Goal: Information Seeking & Learning: Check status

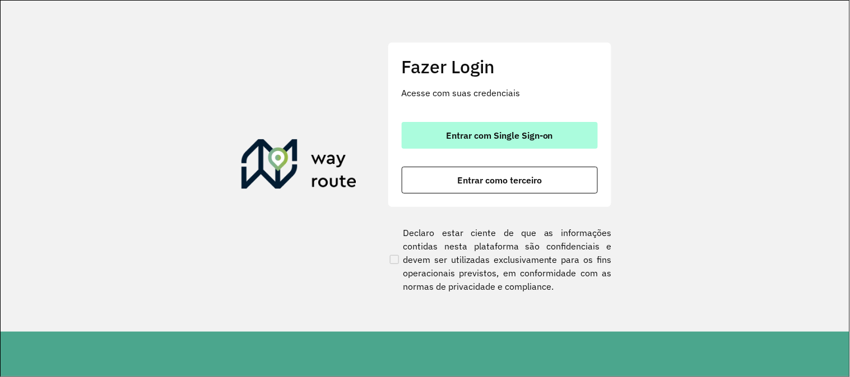
click at [460, 137] on span "Entrar com Single Sign-on" at bounding box center [499, 135] width 107 height 9
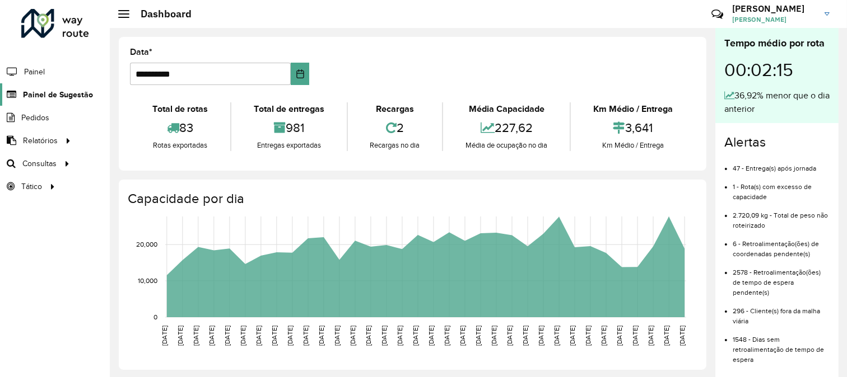
click at [41, 97] on span "Painel de Sugestão" at bounding box center [58, 95] width 70 height 12
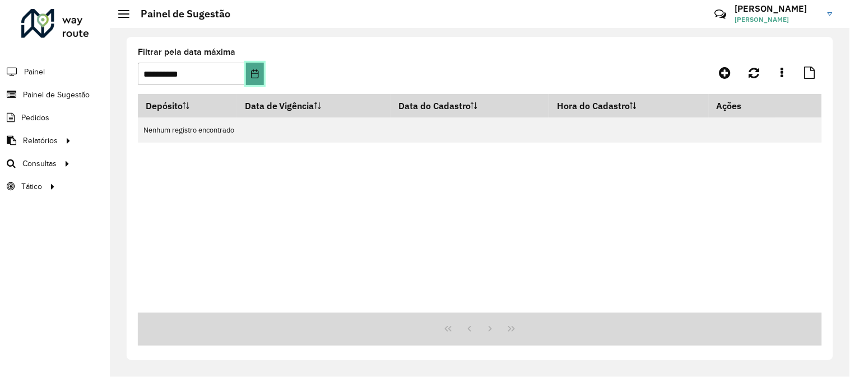
click at [254, 77] on icon "Choose Date" at bounding box center [254, 73] width 9 height 9
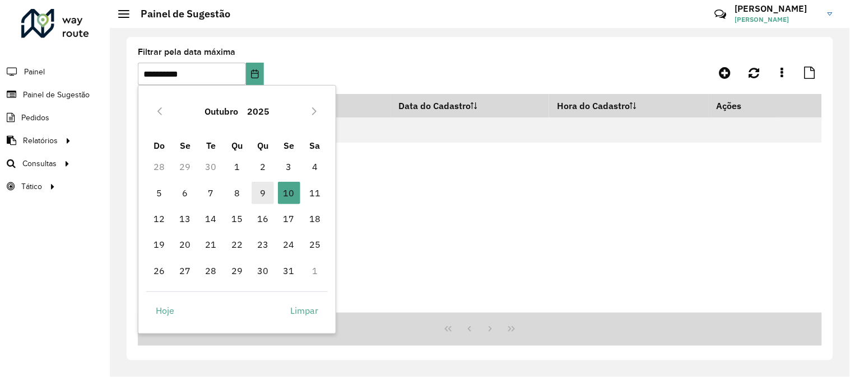
click at [263, 192] on span "9" at bounding box center [262, 193] width 22 height 22
type input "**********"
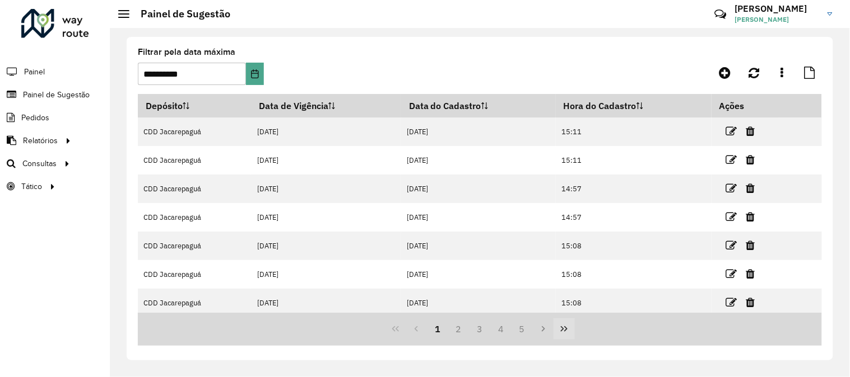
click at [566, 272] on icon "Last Page" at bounding box center [564, 330] width 7 height 6
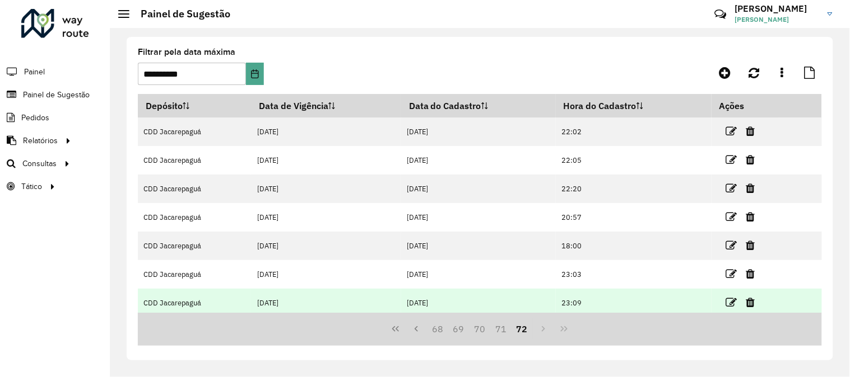
scroll to position [34, 0]
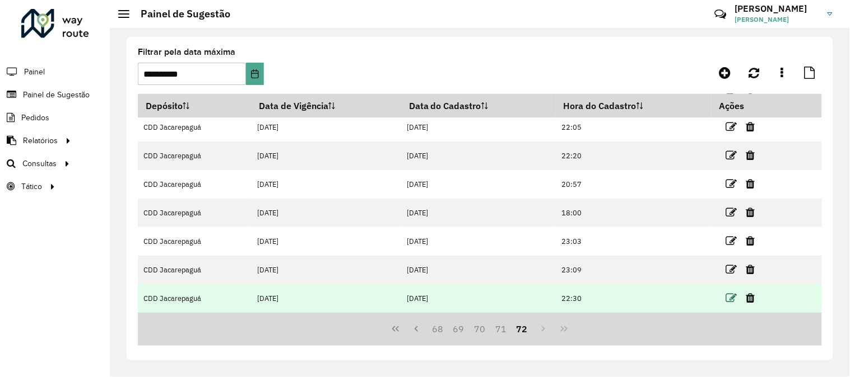
click at [608, 272] on icon at bounding box center [731, 298] width 11 height 11
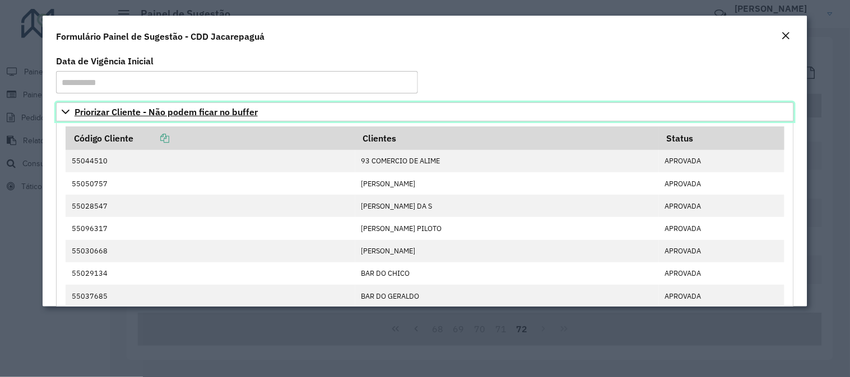
click at [139, 118] on link "Priorizar Cliente - Não podem ficar no buffer" at bounding box center [425, 111] width 738 height 19
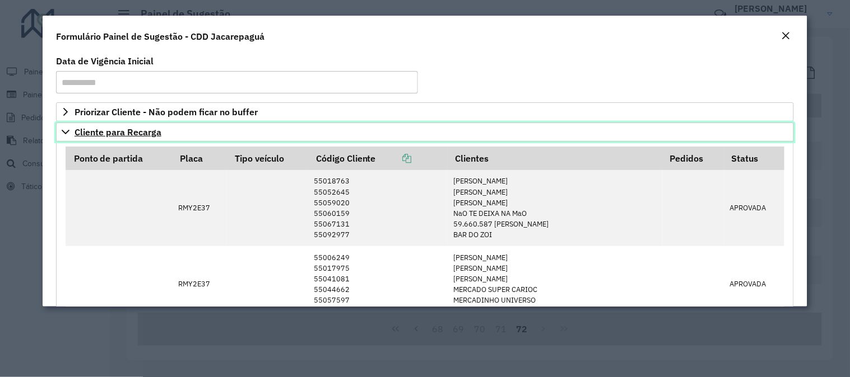
click at [126, 129] on span "Cliente para Recarga" at bounding box center [117, 132] width 87 height 9
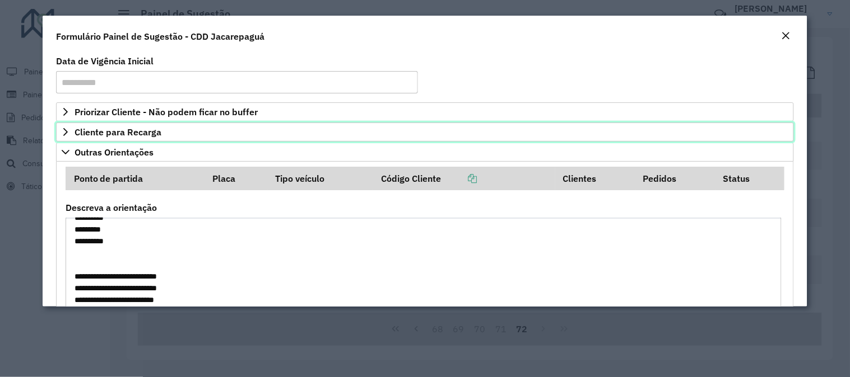
scroll to position [62, 0]
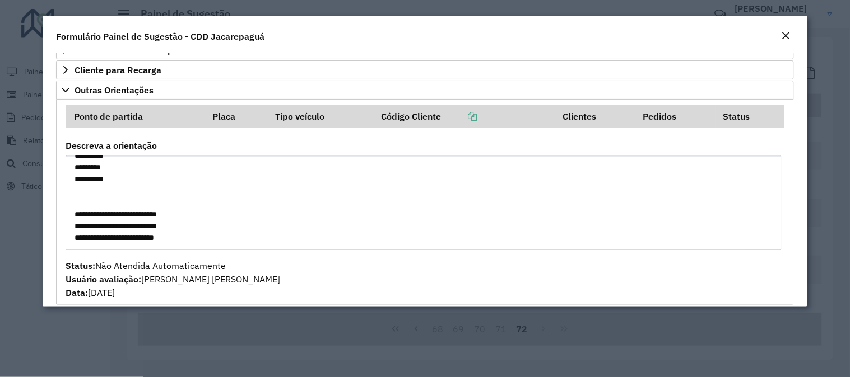
click at [370, 272] on div "Status: Não Atendida Automaticamente Usuário avaliação: DANILO MARTINS VIEIRA S…" at bounding box center [425, 279] width 719 height 40
click at [608, 32] on em "Close" at bounding box center [785, 35] width 9 height 9
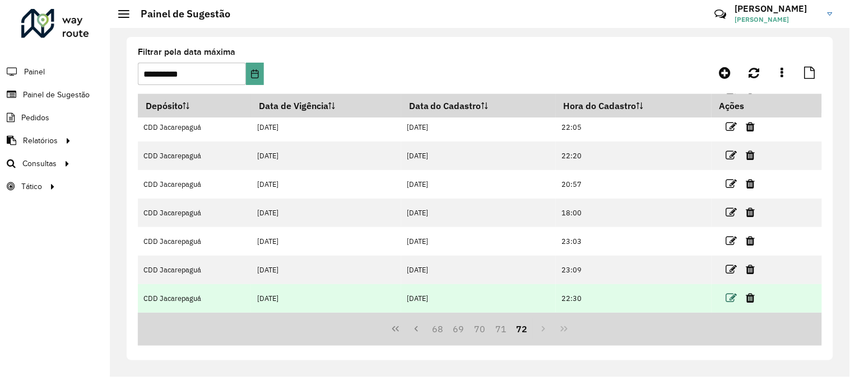
click at [608, 272] on icon at bounding box center [731, 298] width 11 height 11
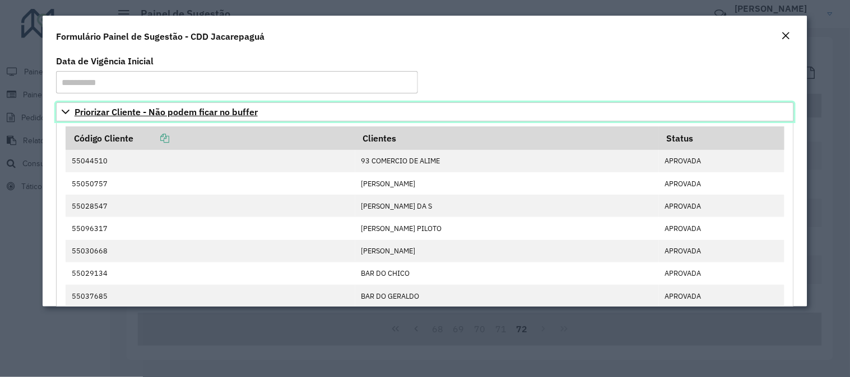
click at [202, 114] on span "Priorizar Cliente - Não podem ficar no buffer" at bounding box center [165, 112] width 183 height 9
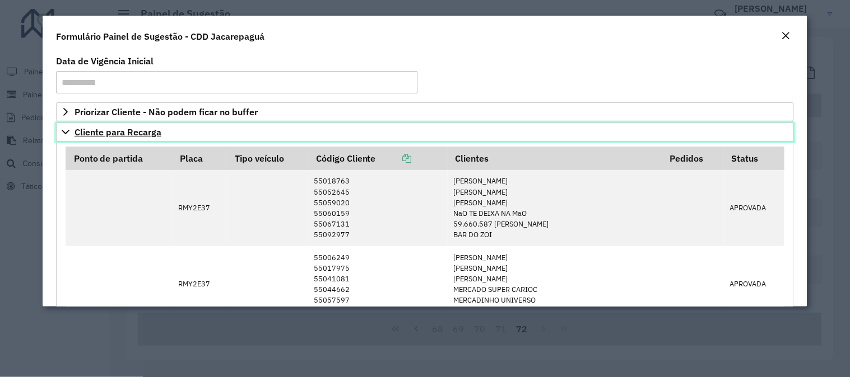
click at [141, 129] on span "Cliente para Recarga" at bounding box center [117, 132] width 87 height 9
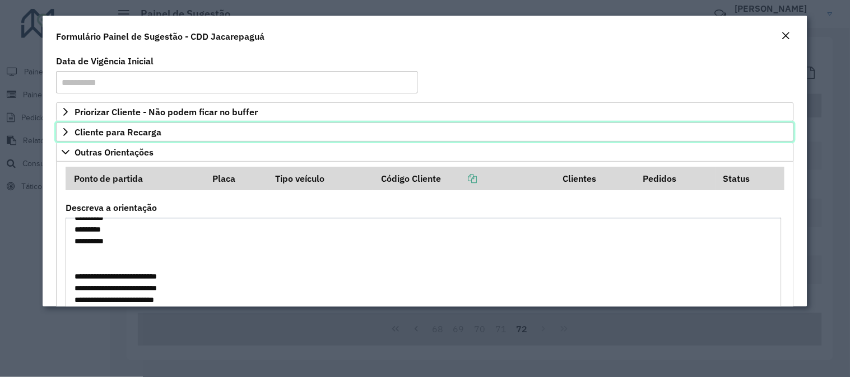
scroll to position [0, 0]
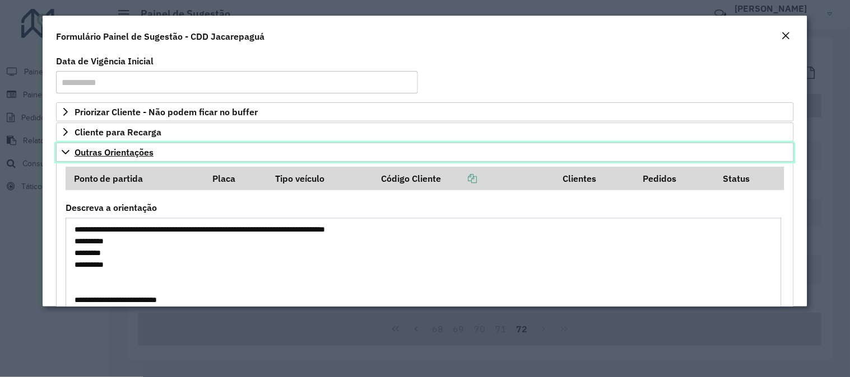
click at [124, 155] on span "Outras Orientações" at bounding box center [113, 152] width 79 height 9
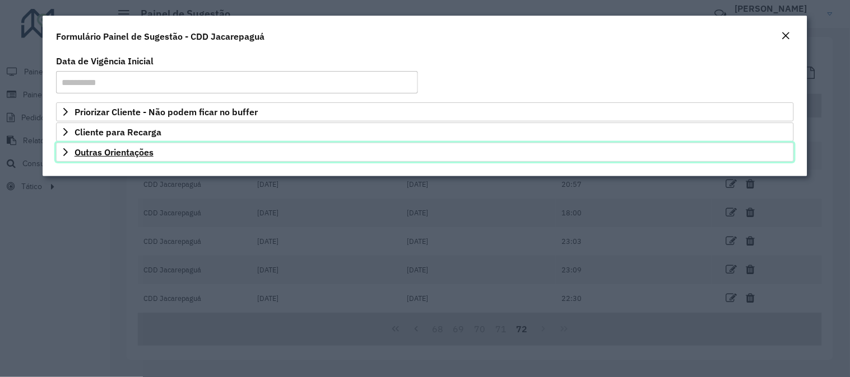
click at [125, 158] on link "Outras Orientações" at bounding box center [425, 152] width 738 height 19
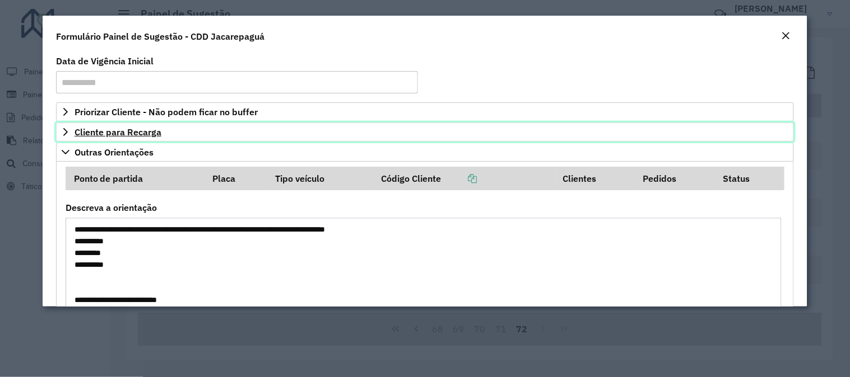
click at [123, 134] on span "Cliente para Recarga" at bounding box center [117, 132] width 87 height 9
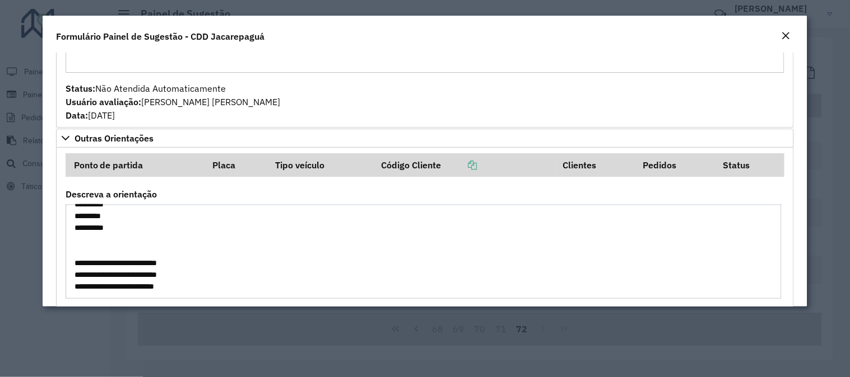
scroll to position [1040, 0]
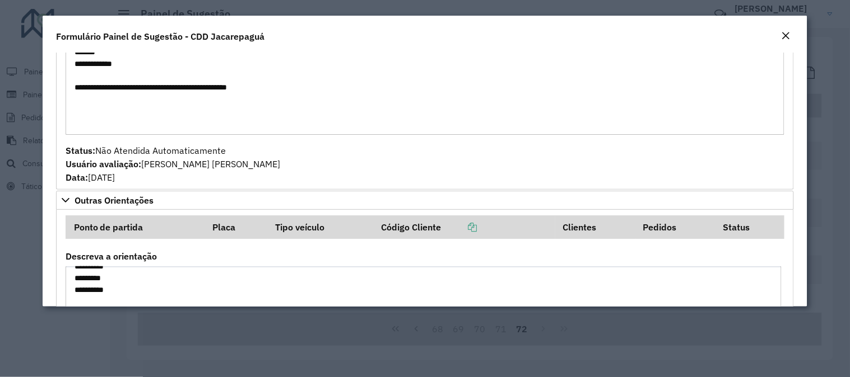
click at [608, 36] on em "Close" at bounding box center [785, 35] width 9 height 9
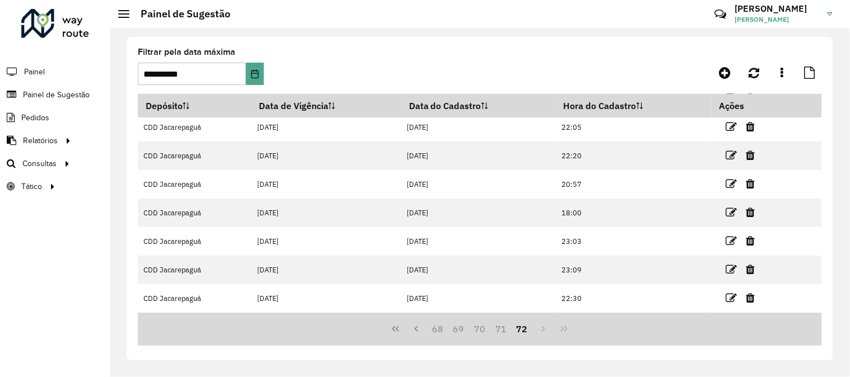
click at [51, 72] on li "Painel" at bounding box center [55, 72] width 110 height 24
click at [40, 69] on span "Painel" at bounding box center [35, 72] width 23 height 12
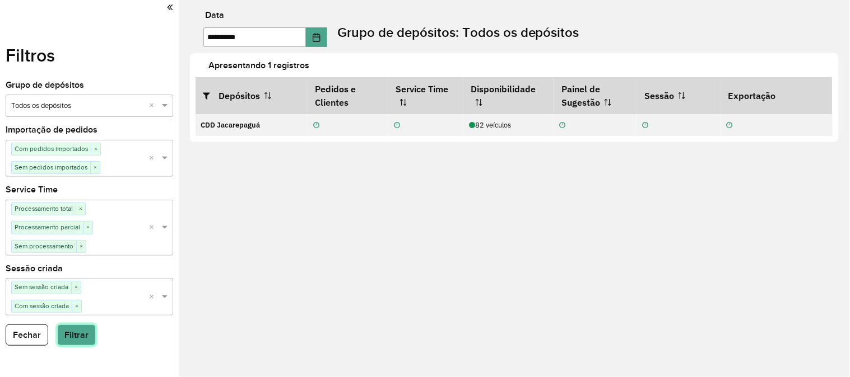
click at [81, 344] on button "Filtrar" at bounding box center [76, 335] width 39 height 21
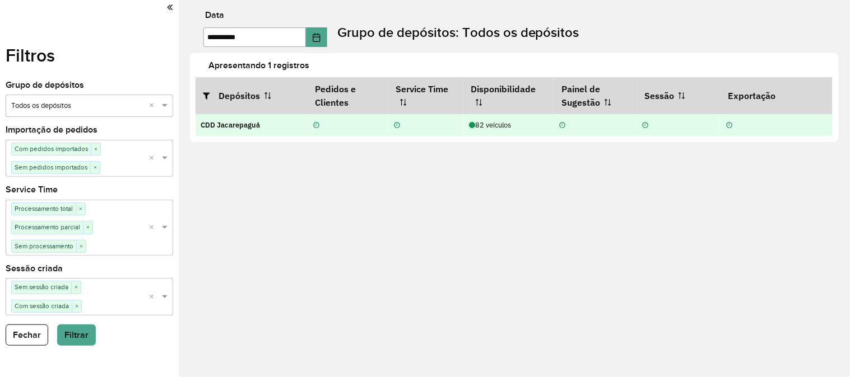
click at [321, 123] on div at bounding box center [347, 125] width 69 height 11
click at [237, 124] on strong "CDD Jacarepaguá" at bounding box center [230, 125] width 59 height 10
click at [316, 125] on icon at bounding box center [316, 125] width 6 height 7
